Goal: Information Seeking & Learning: Learn about a topic

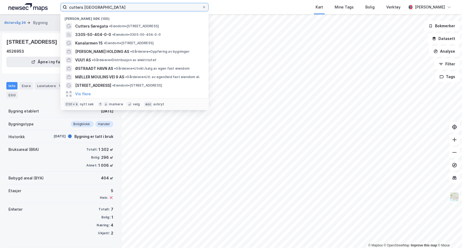
drag, startPoint x: 123, startPoint y: 7, endPoint x: 51, endPoint y: 8, distance: 72.0
click at [51, 8] on div "cutters stavanger Nylige søk (100) Cutters Søregata • Eiendom • [STREET_ADDRESS…" at bounding box center [231, 7] width 462 height 14
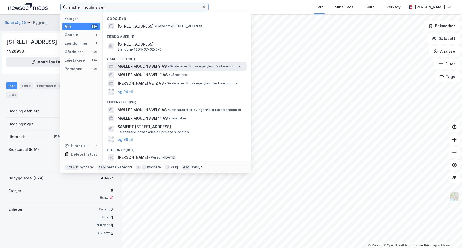
type input "møller moulins vei"
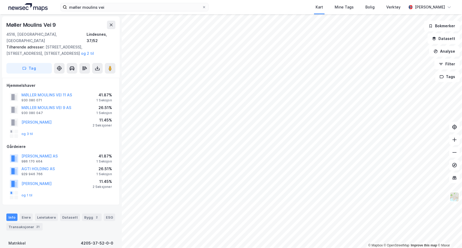
scroll to position [1, 0]
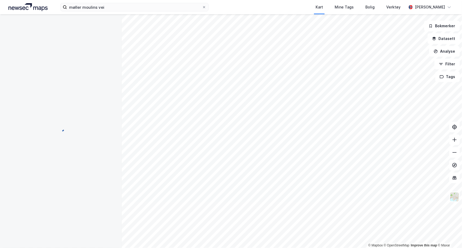
scroll to position [1, 0]
